Goal: Navigation & Orientation: Find specific page/section

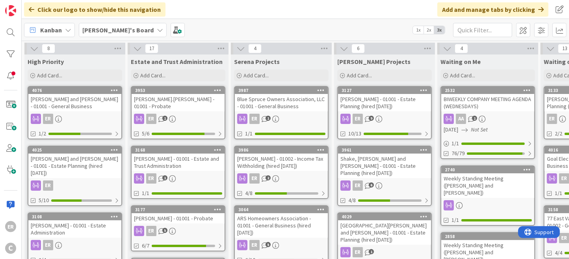
drag, startPoint x: 0, startPoint y: 0, endPoint x: 97, endPoint y: 114, distance: 149.9
click at [97, 114] on div "ER" at bounding box center [74, 119] width 93 height 10
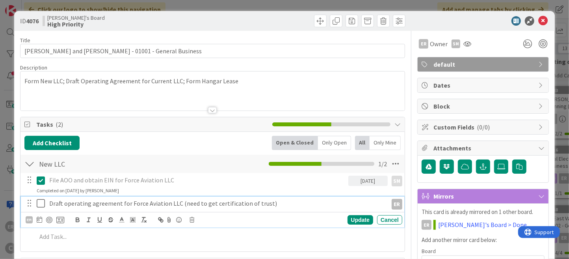
click at [42, 206] on icon at bounding box center [43, 202] width 12 height 9
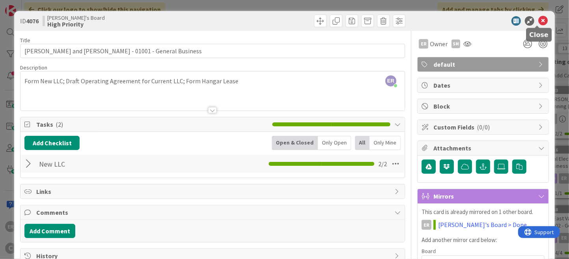
click at [538, 22] on icon at bounding box center [542, 20] width 9 height 9
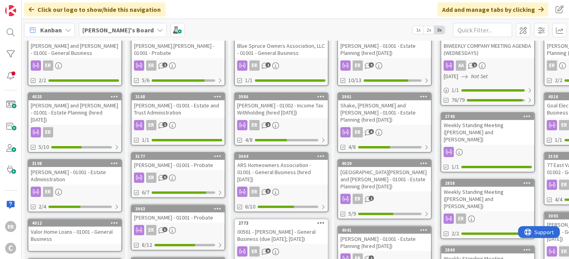
scroll to position [79, 0]
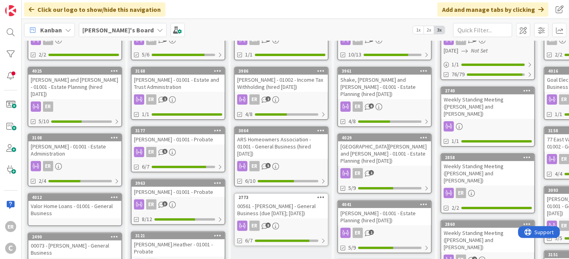
click at [91, 151] on link "3108 [PERSON_NAME] - 01001 - Estate Administration ER 2/4" at bounding box center [75, 159] width 95 height 53
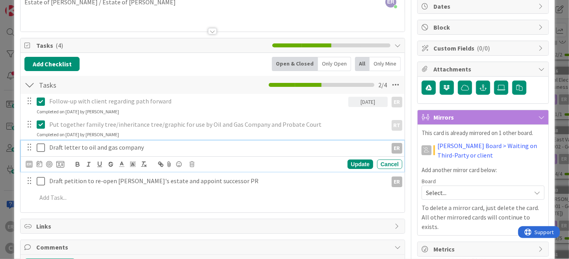
click at [42, 149] on icon at bounding box center [43, 147] width 12 height 9
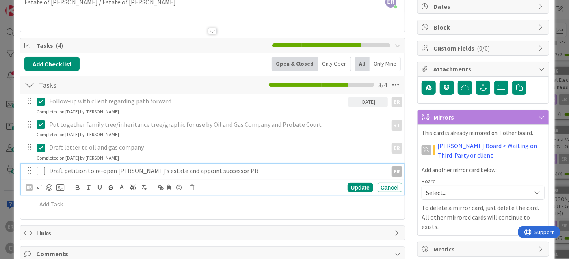
click at [38, 168] on icon at bounding box center [43, 170] width 12 height 9
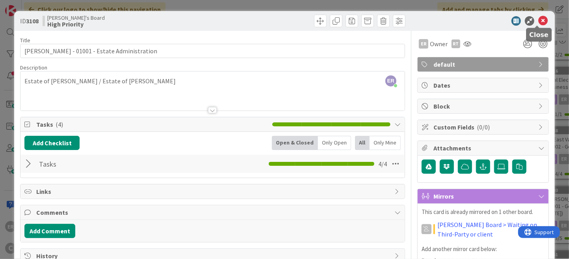
click at [538, 20] on icon at bounding box center [542, 20] width 9 height 9
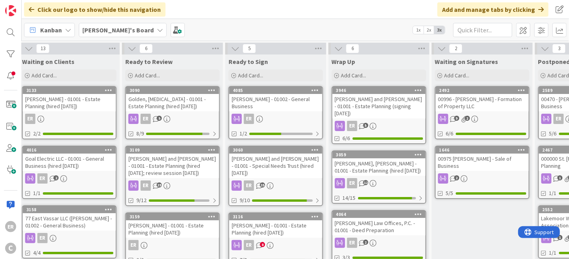
click at [272, 107] on div "[PERSON_NAME] - 01002 - General Business" at bounding box center [275, 102] width 93 height 17
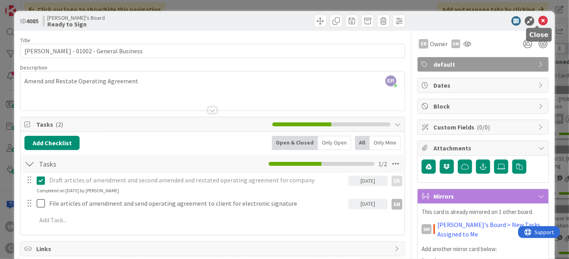
click at [538, 24] on icon at bounding box center [542, 20] width 9 height 9
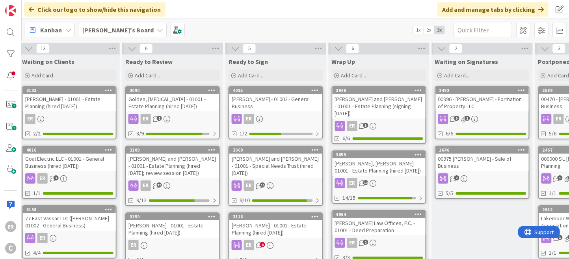
scroll to position [39, 522]
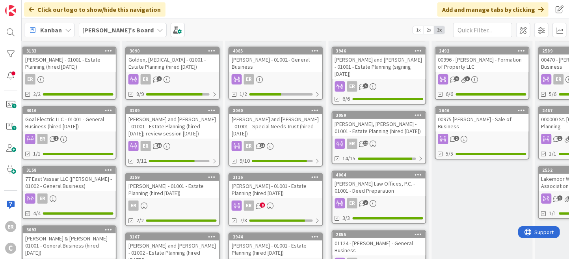
click at [287, 186] on div "[PERSON_NAME] - 01001 - Estate Planning (hired [DATE])" at bounding box center [275, 189] width 93 height 17
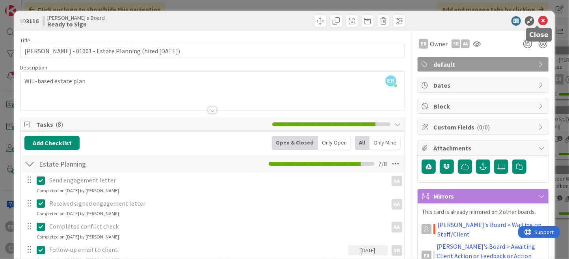
click at [540, 23] on icon at bounding box center [542, 20] width 9 height 9
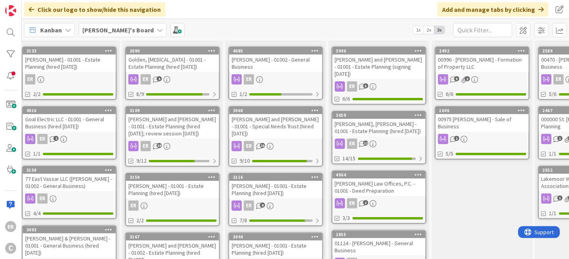
click at [375, 127] on div "[PERSON_NAME], [PERSON_NAME] - 01001 - Estate Planning (hired [DATE])" at bounding box center [379, 127] width 93 height 17
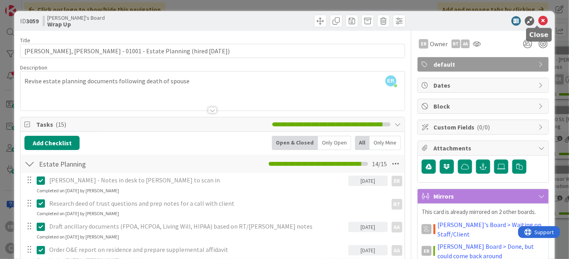
click at [538, 22] on icon at bounding box center [542, 20] width 9 height 9
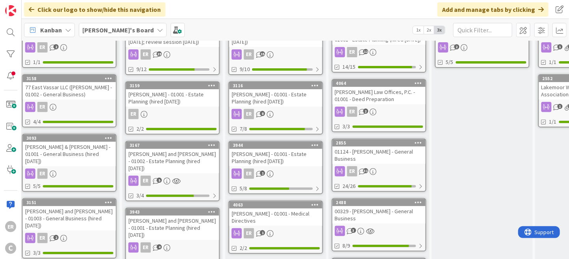
scroll to position [118, 522]
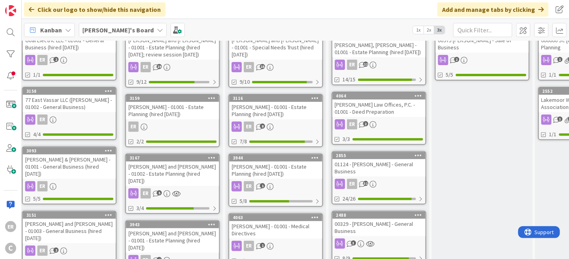
click at [377, 99] on div "[PERSON_NAME] Law Offices, P.C. - 01001 - Deed Preparation" at bounding box center [379, 107] width 93 height 17
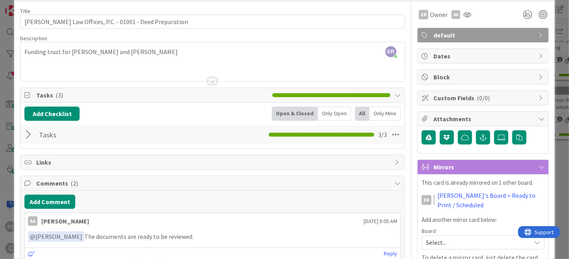
scroll to position [2, 0]
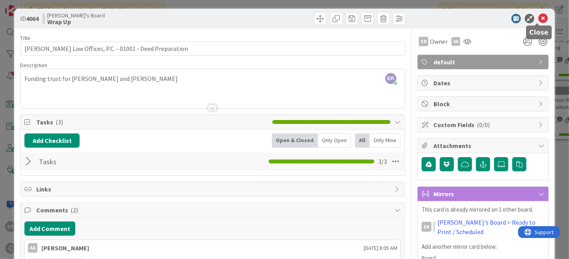
click at [538, 18] on icon at bounding box center [542, 18] width 9 height 9
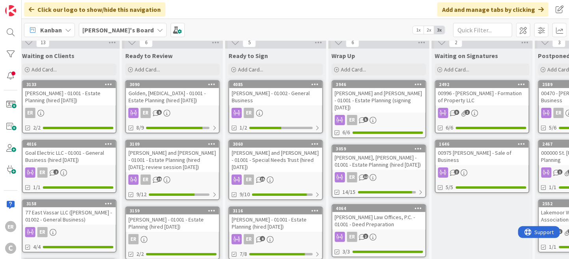
scroll to position [0, 522]
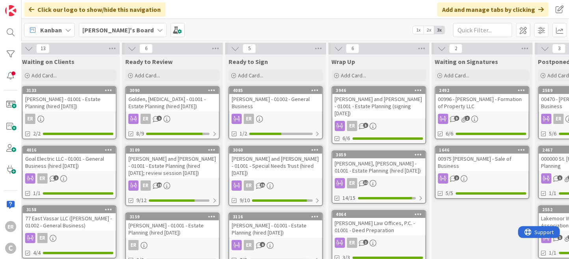
click at [486, 108] on div "00996 - [PERSON_NAME] - Formation of Property LLC" at bounding box center [482, 102] width 93 height 17
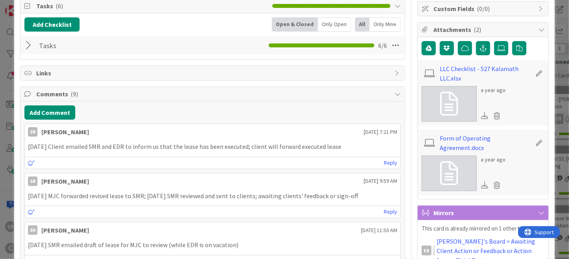
click at [28, 43] on div at bounding box center [29, 45] width 10 height 14
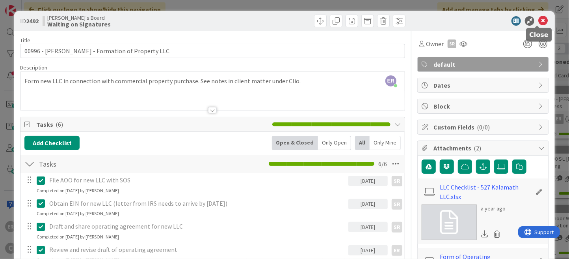
click at [538, 22] on icon at bounding box center [542, 20] width 9 height 9
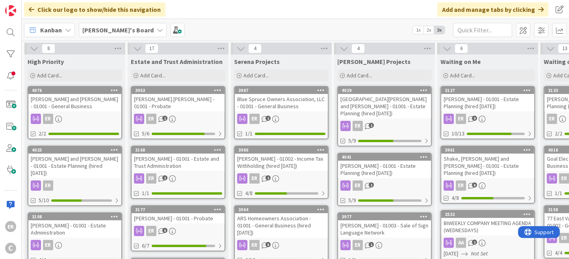
click at [492, 105] on div "[PERSON_NAME] - 01001 - Estate Planning (hired [DATE])" at bounding box center [487, 102] width 93 height 17
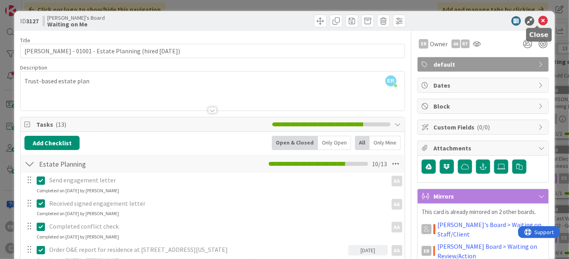
click at [538, 22] on icon at bounding box center [542, 20] width 9 height 9
